Goal: Find specific page/section: Find specific page/section

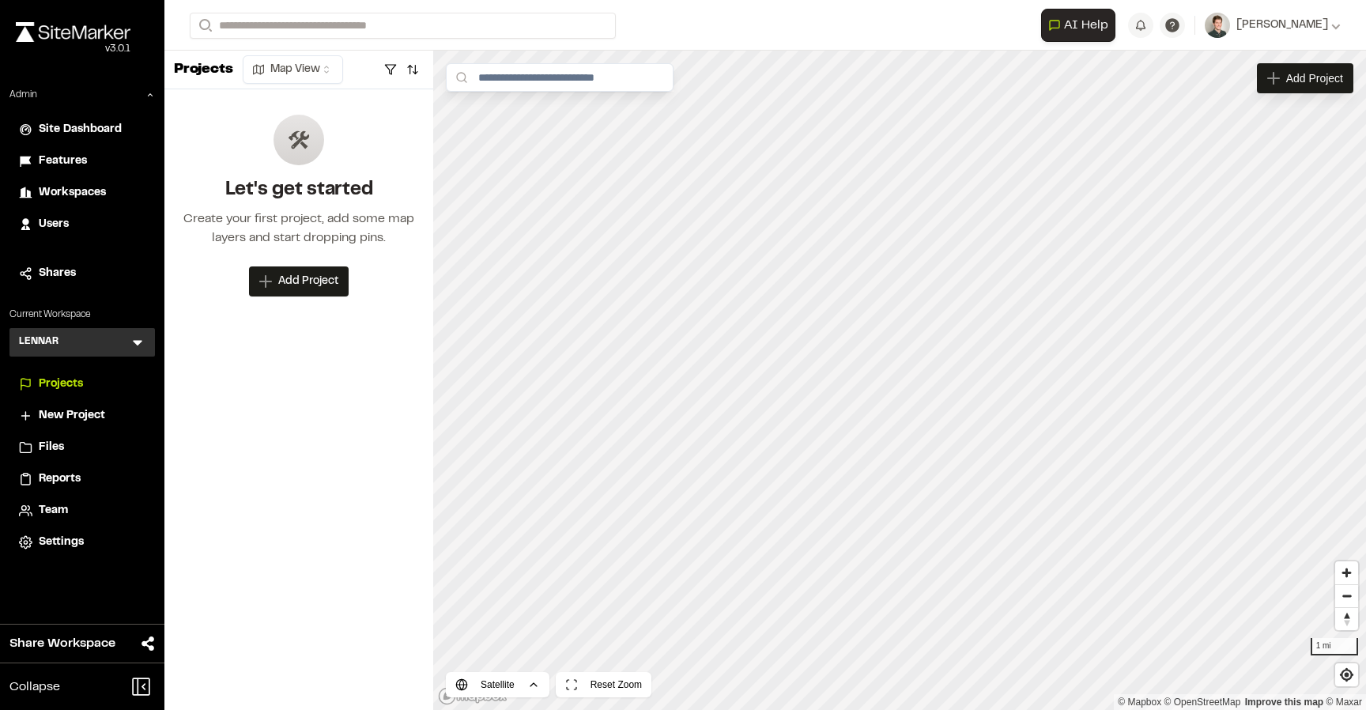
click at [134, 349] on icon at bounding box center [138, 342] width 16 height 16
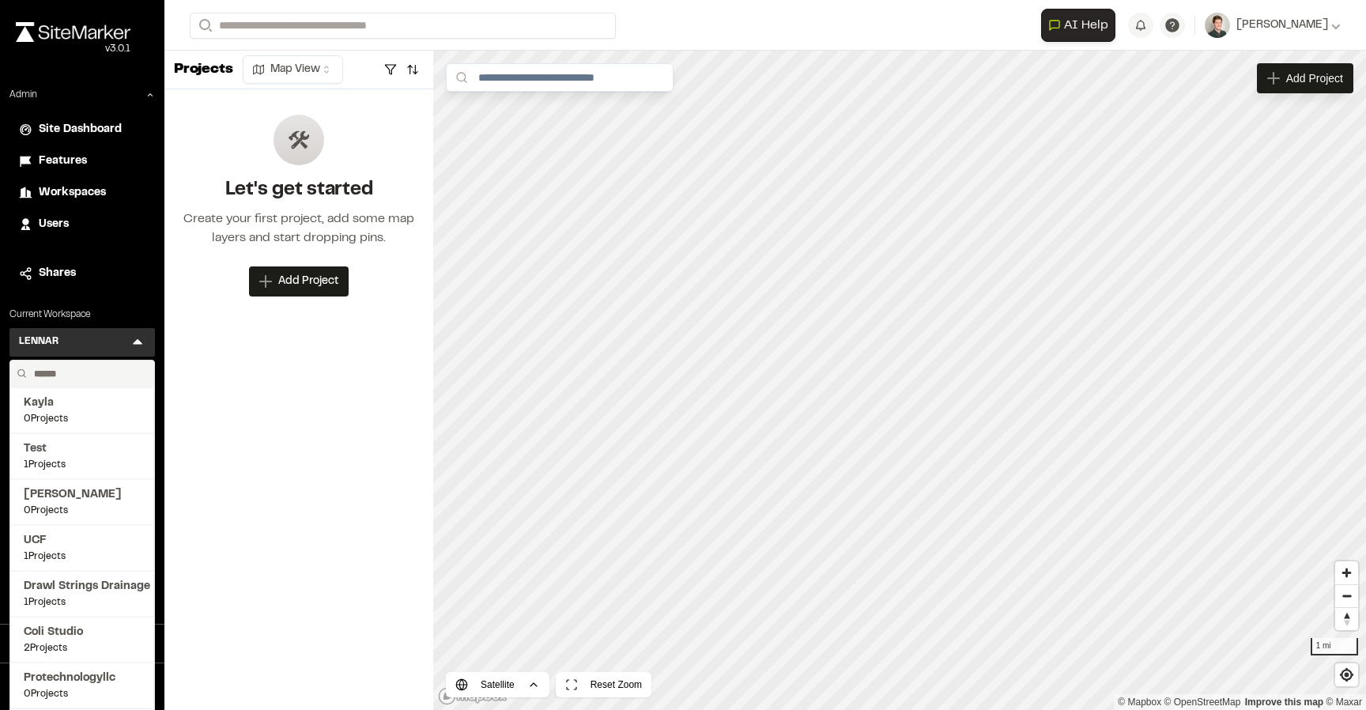
click at [96, 374] on input "text" at bounding box center [88, 374] width 120 height 27
type input "**********"
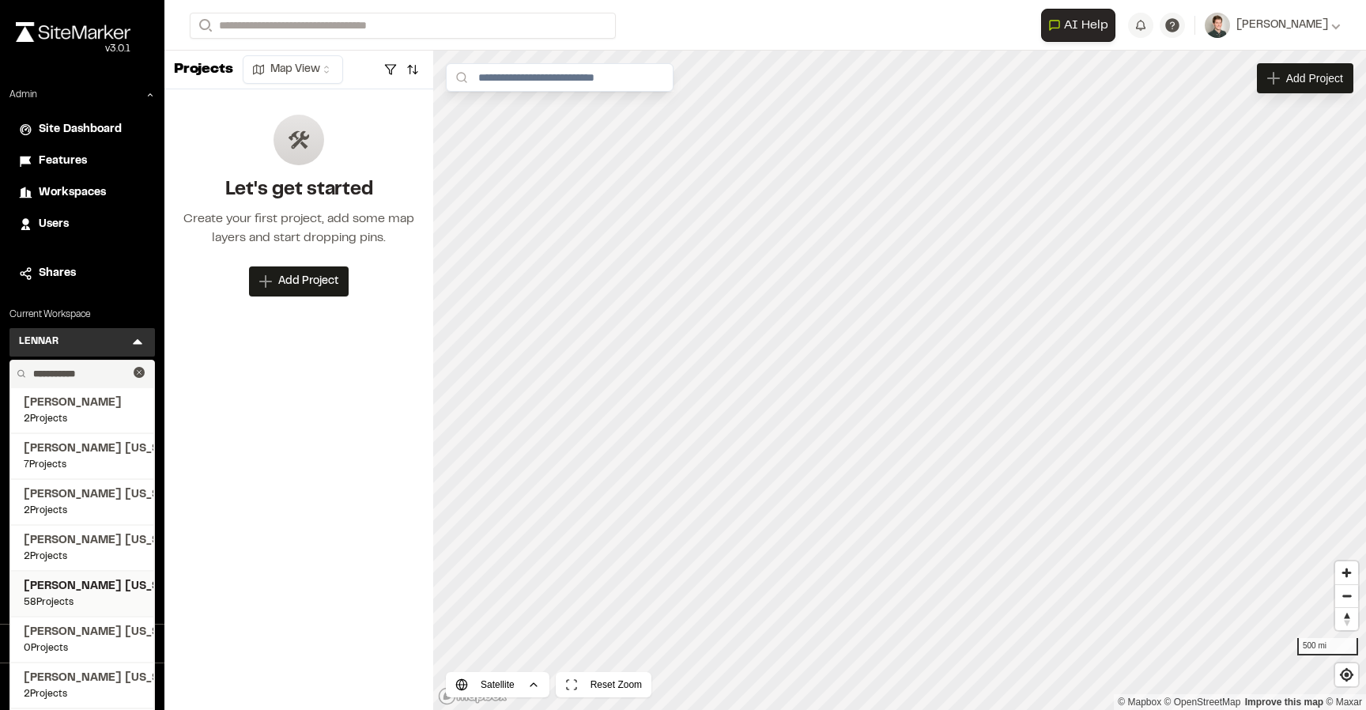
click at [93, 592] on span "[PERSON_NAME] [US_STATE]" at bounding box center [82, 586] width 117 height 17
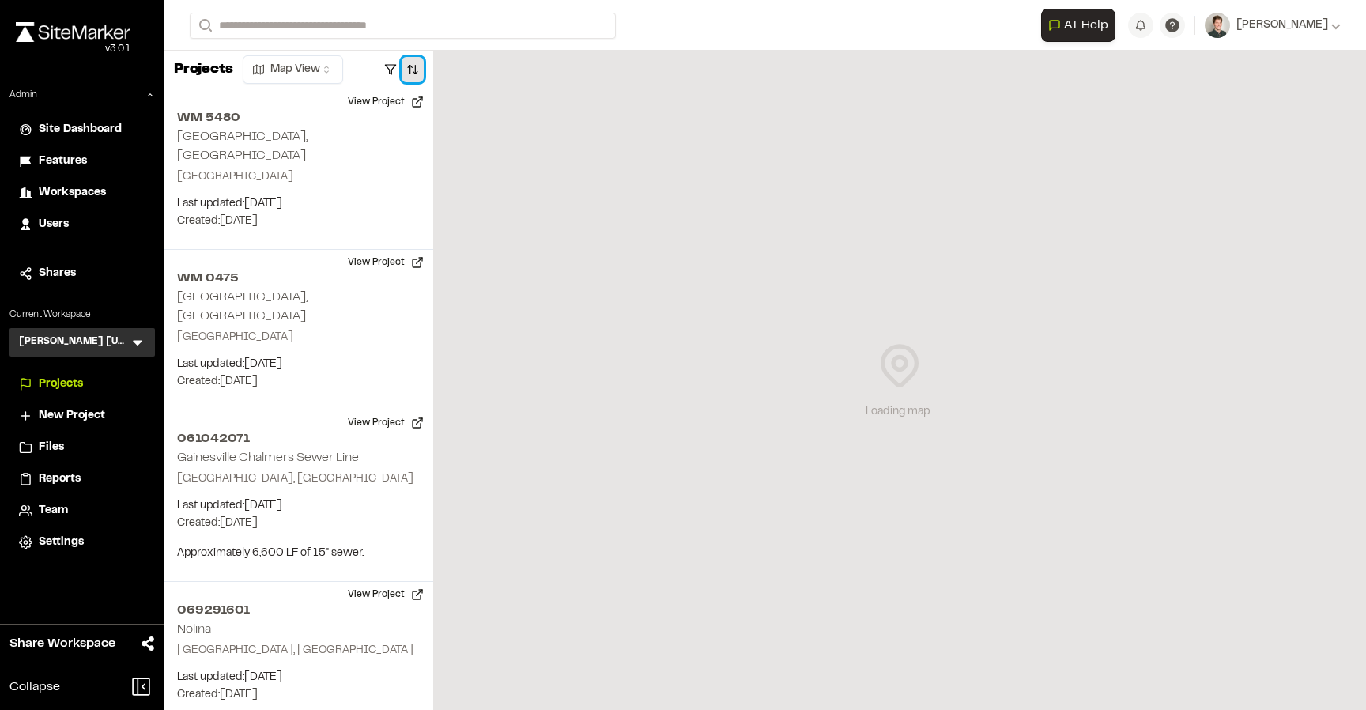
click at [414, 61] on button "button" at bounding box center [413, 69] width 22 height 25
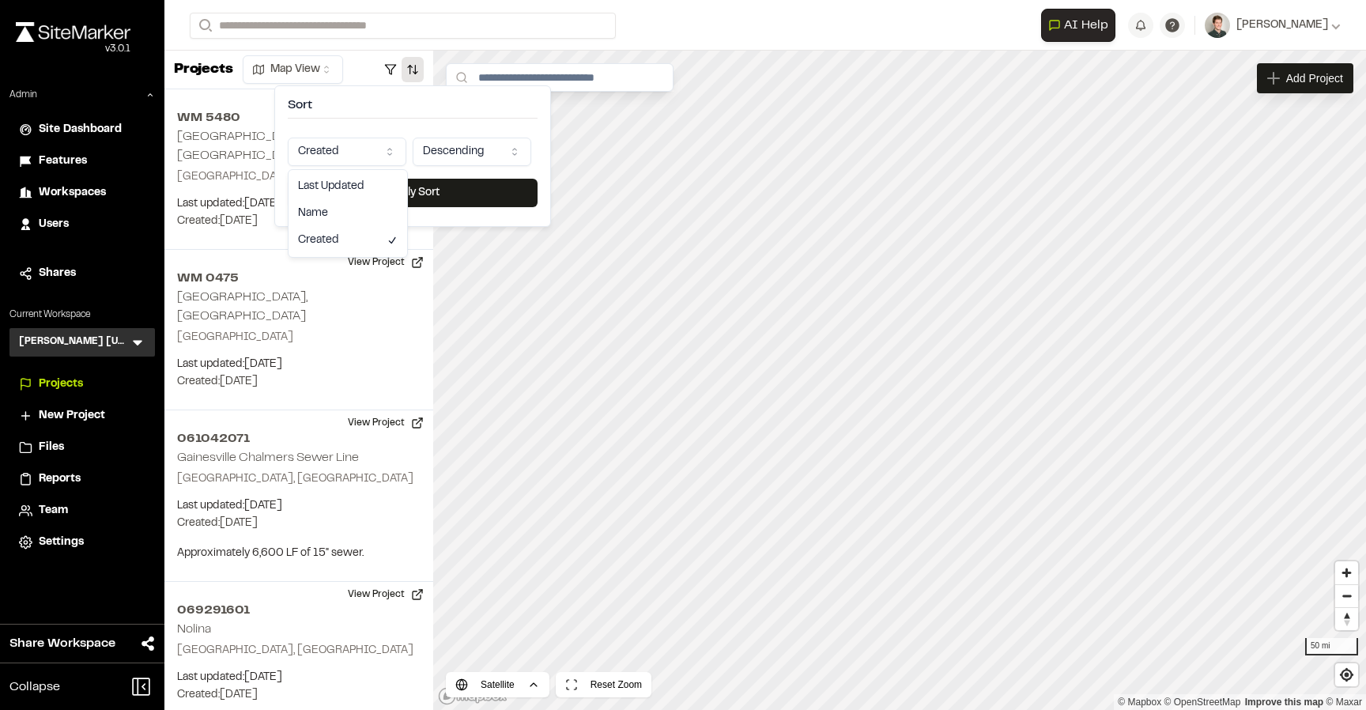
click at [349, 162] on html "Close sidebar v 3.0.1 Admin Site Dashboard Features Workspaces Users Shares Cur…" at bounding box center [683, 355] width 1366 height 710
click at [373, 197] on button "Apply Sort" at bounding box center [413, 193] width 250 height 28
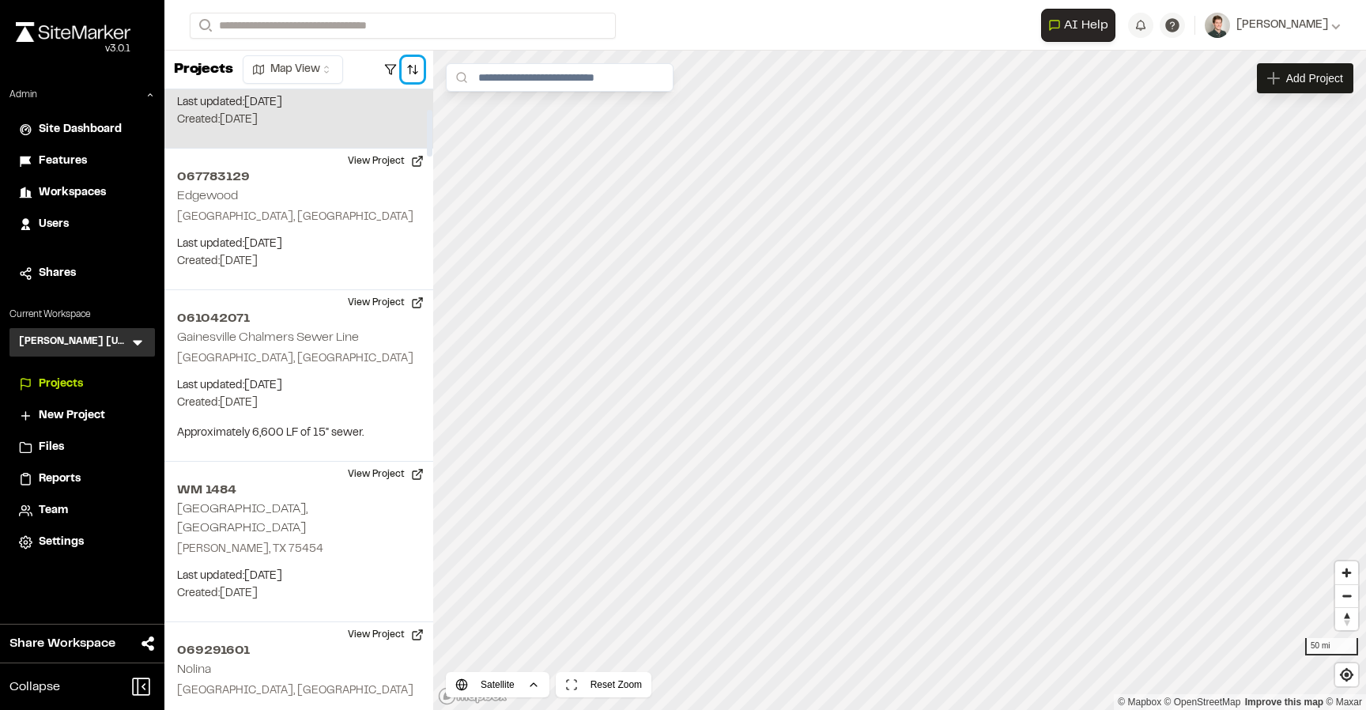
scroll to position [267, 0]
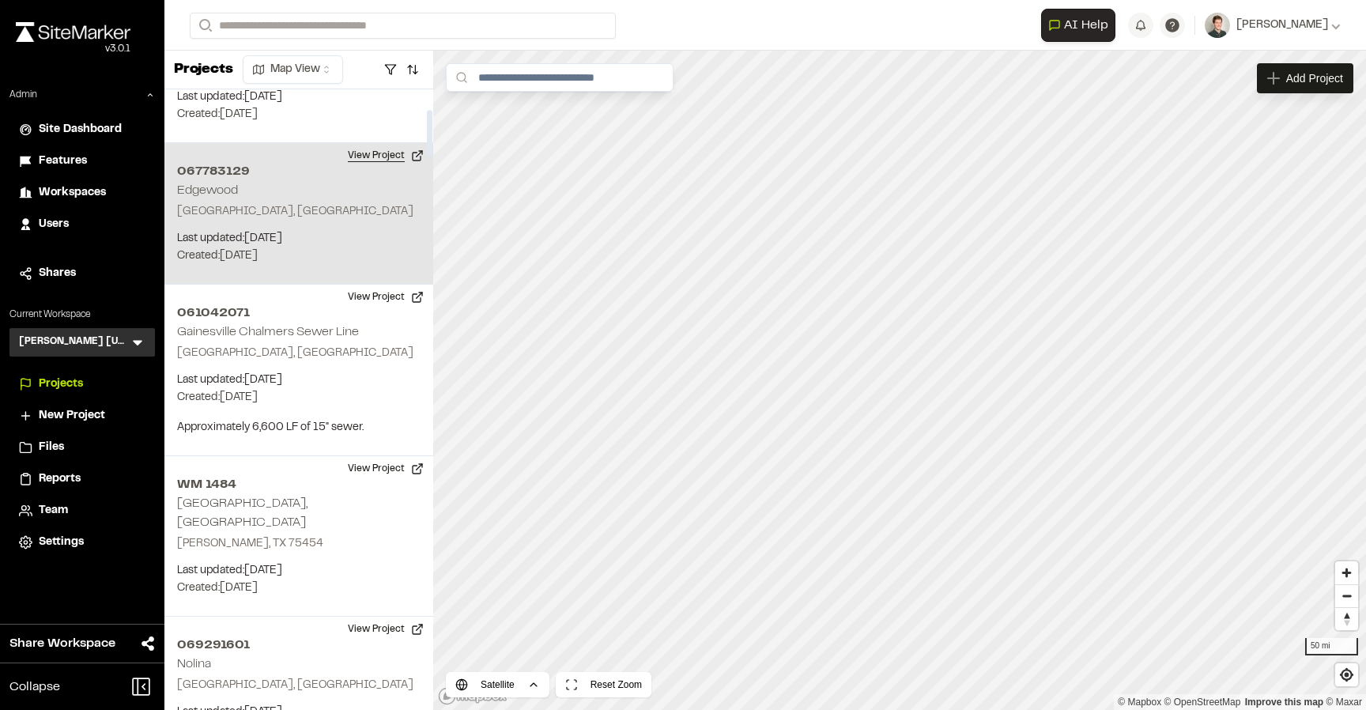
click at [382, 143] on button "View Project" at bounding box center [385, 155] width 95 height 25
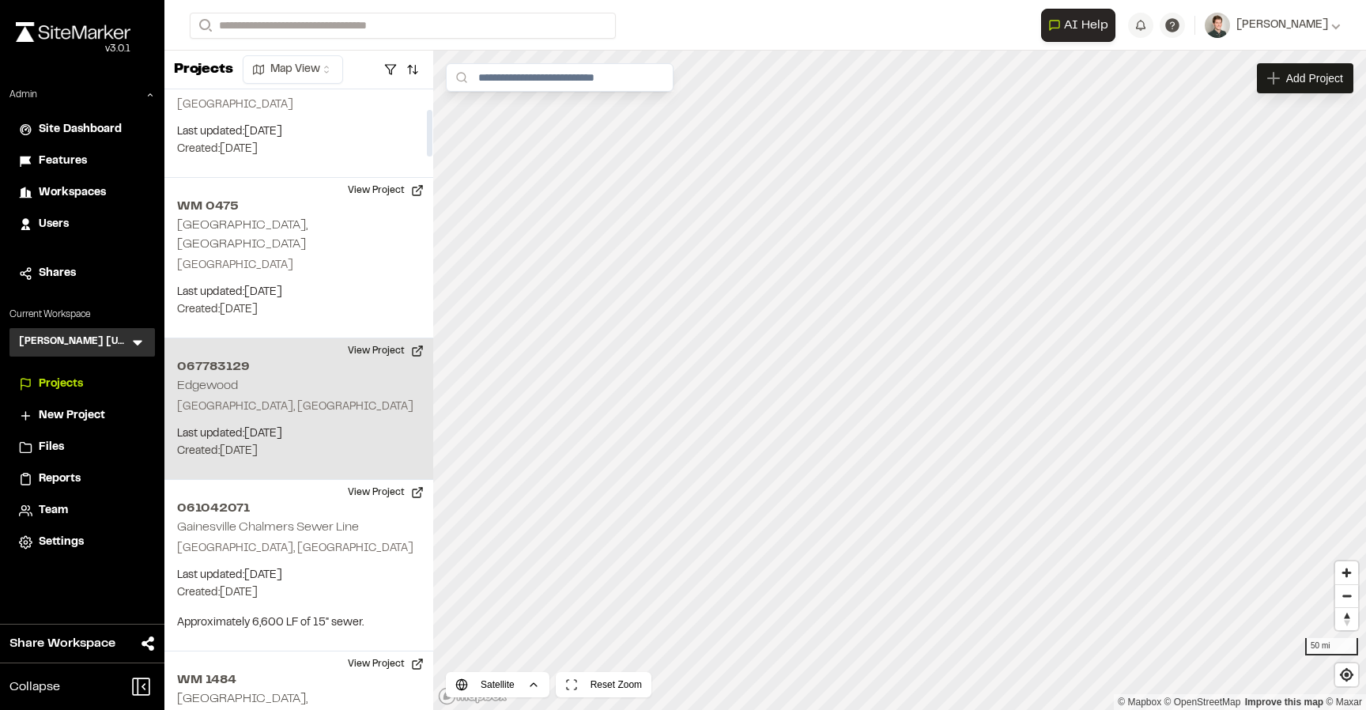
scroll to position [0, 0]
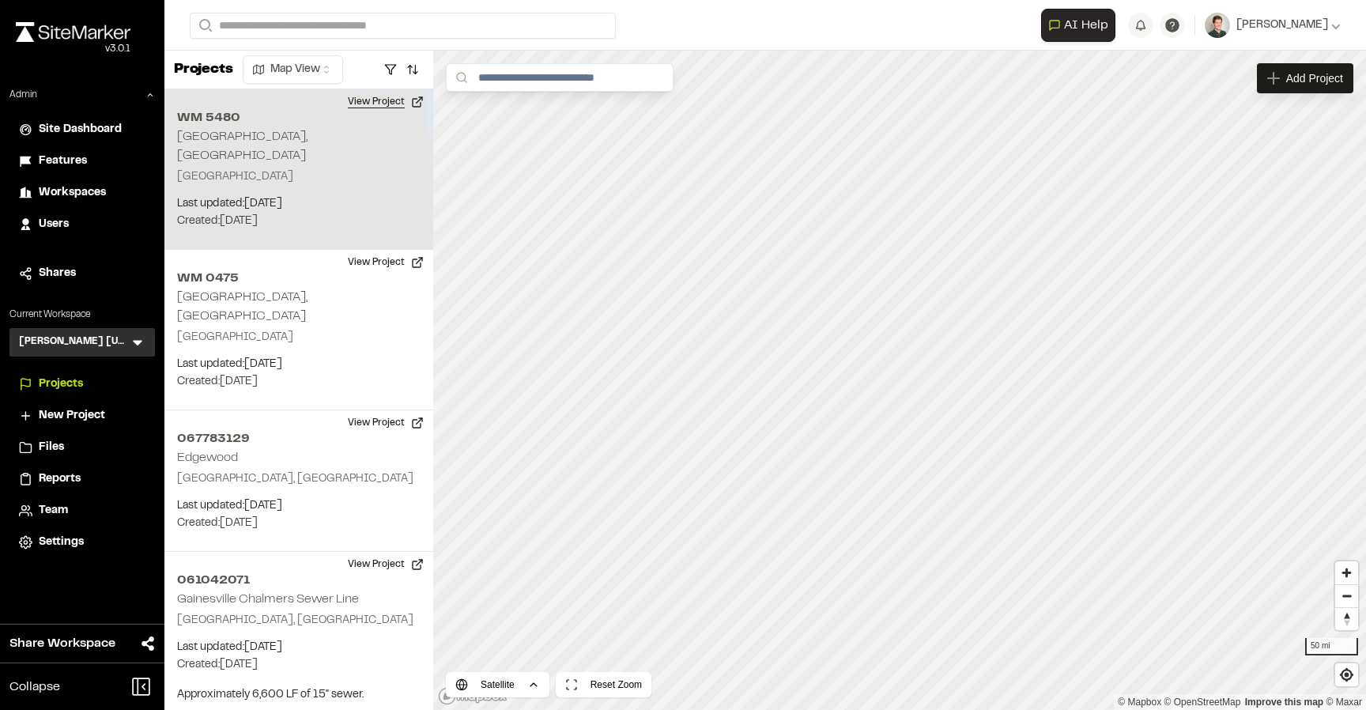
click at [380, 103] on button "View Project" at bounding box center [385, 101] width 95 height 25
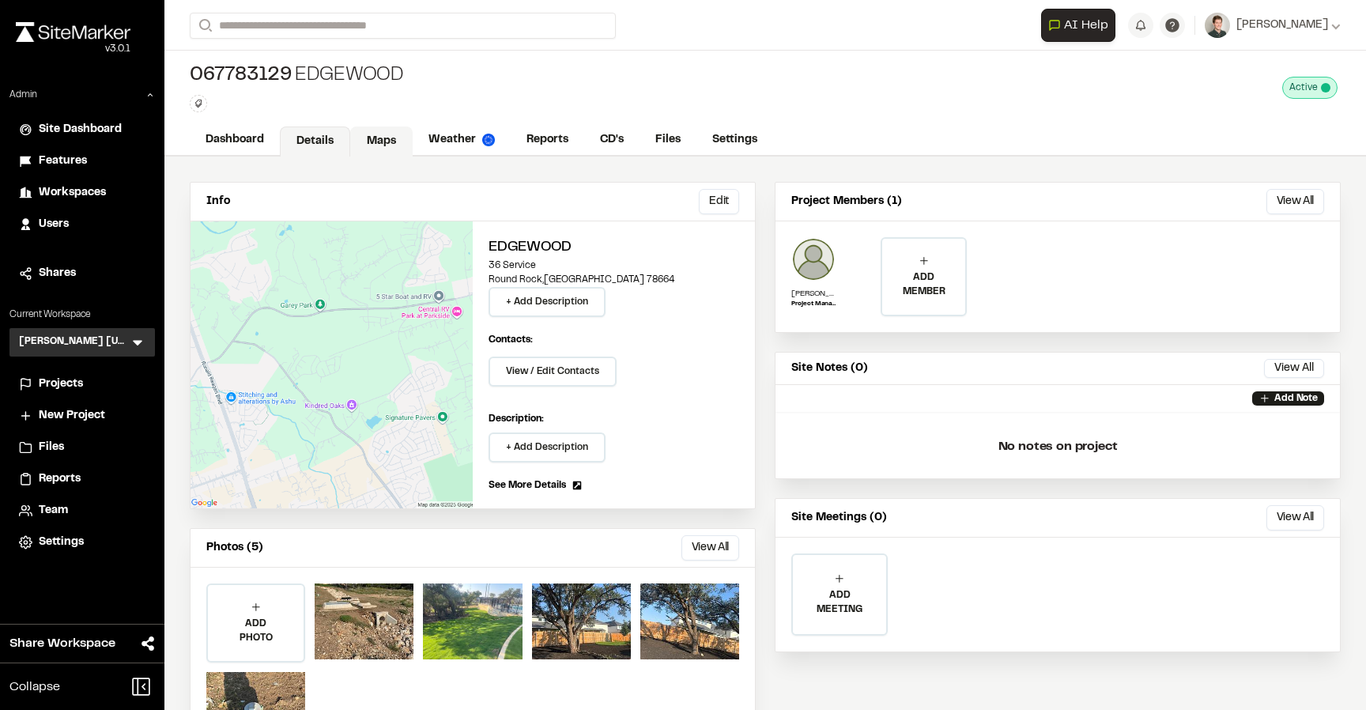
click at [372, 145] on link "Maps" at bounding box center [381, 142] width 62 height 30
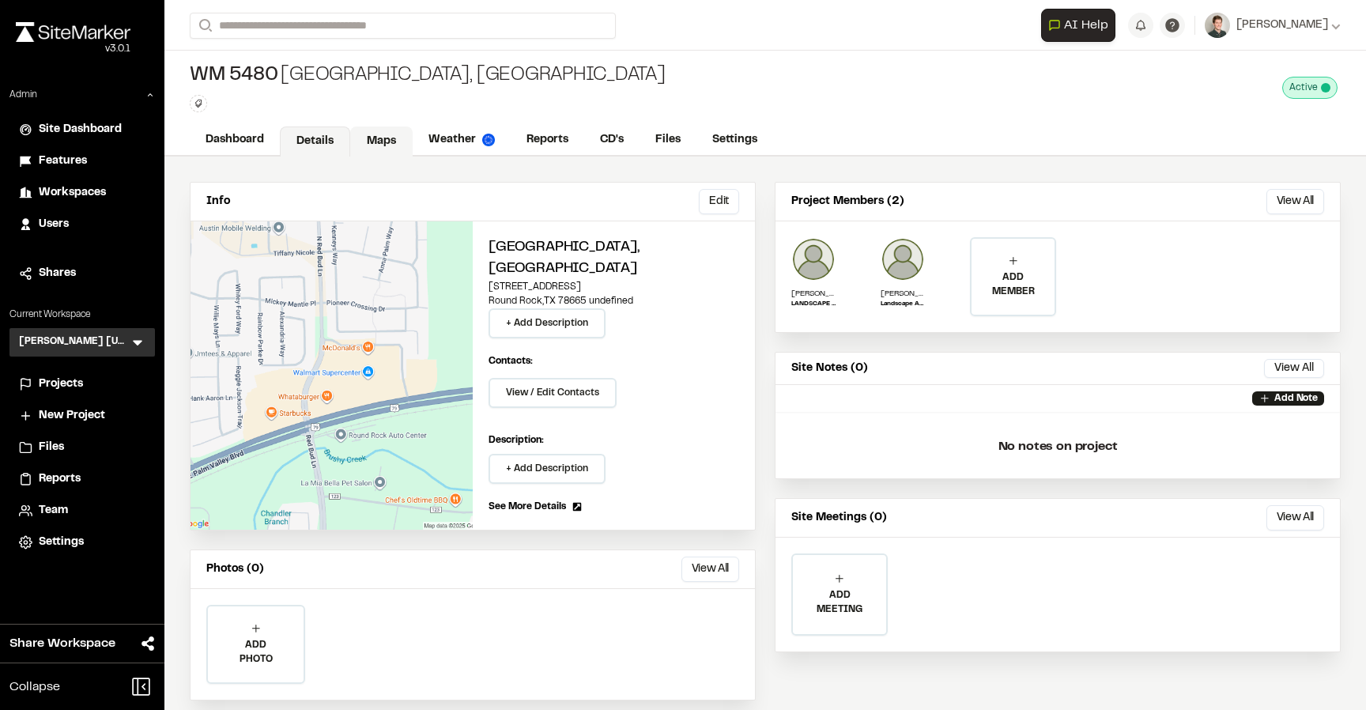
click at [375, 142] on link "Maps" at bounding box center [381, 142] width 62 height 30
